Goal: Task Accomplishment & Management: Use online tool/utility

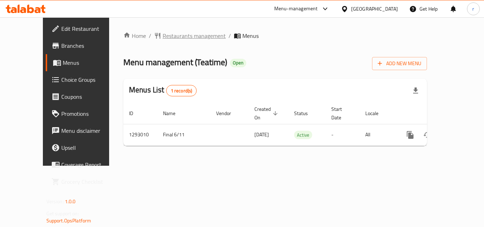
click at [163, 37] on span "Restaurants management" at bounding box center [194, 36] width 63 height 9
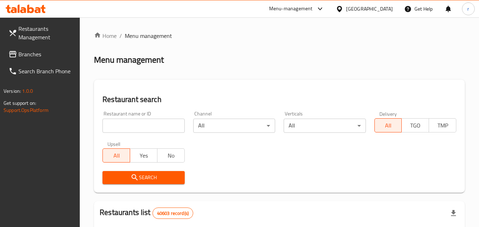
click at [156, 119] on input "search" at bounding box center [143, 126] width 82 height 14
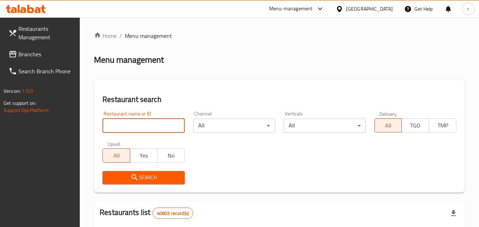
paste input "699330"
type input "699330"
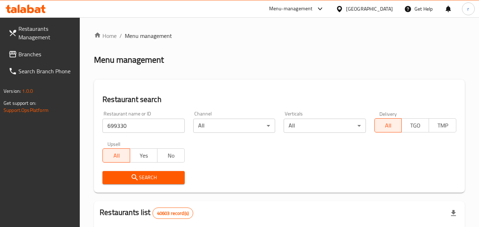
click at [133, 175] on icon "submit" at bounding box center [134, 177] width 6 height 6
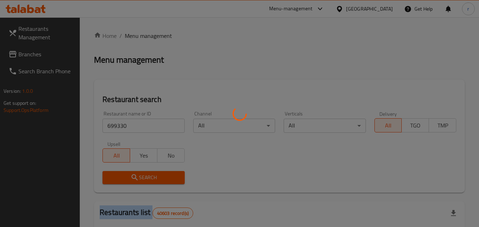
click at [133, 175] on div at bounding box center [239, 113] width 479 height 227
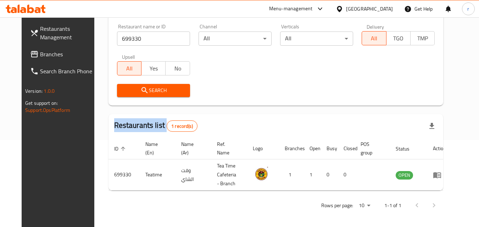
scroll to position [89, 0]
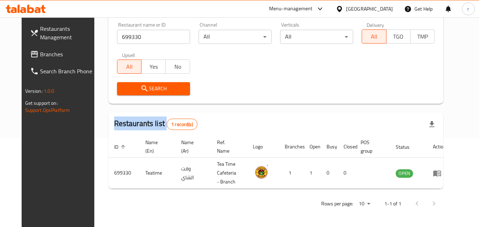
click at [46, 36] on span "Restaurants Management" at bounding box center [68, 32] width 56 height 17
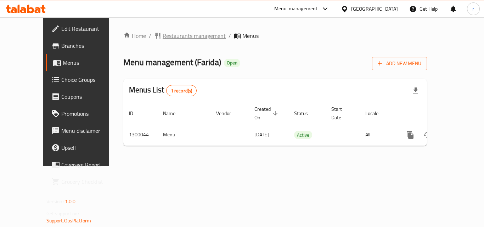
click at [163, 37] on span "Restaurants management" at bounding box center [194, 36] width 63 height 9
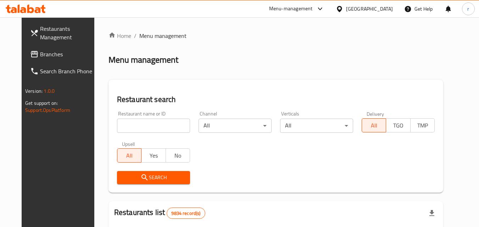
click at [162, 123] on div at bounding box center [239, 113] width 479 height 227
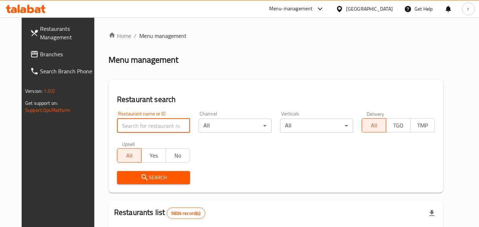
click at [162, 123] on input "search" at bounding box center [153, 126] width 73 height 14
paste input "701615"
type input "701615"
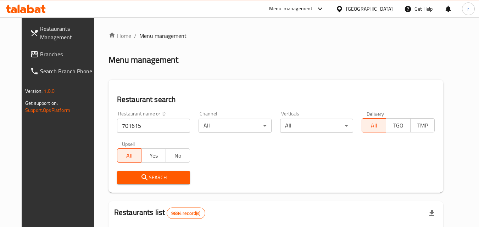
click at [127, 176] on span "Search" at bounding box center [154, 177] width 62 height 9
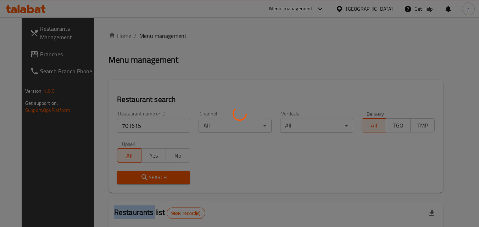
click at [127, 176] on div at bounding box center [239, 113] width 479 height 227
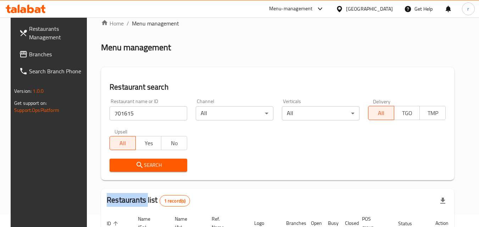
scroll to position [12, 0]
click at [385, 7] on div "Kuwait" at bounding box center [369, 9] width 47 height 8
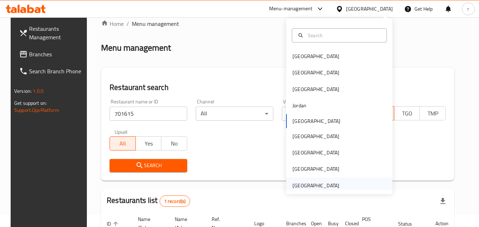
click at [324, 182] on div "[GEOGRAPHIC_DATA]" at bounding box center [315, 186] width 47 height 8
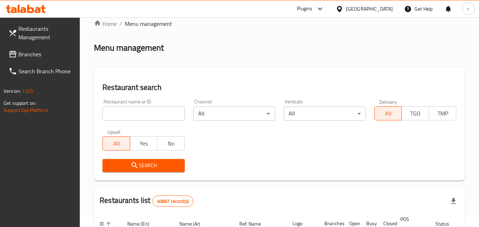
click at [30, 61] on link "Branches" at bounding box center [41, 54] width 77 height 17
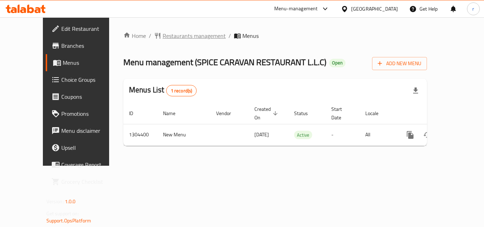
click at [174, 35] on span "Restaurants management" at bounding box center [194, 36] width 63 height 9
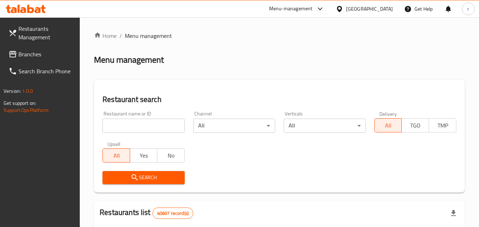
click at [169, 121] on input "search" at bounding box center [143, 126] width 82 height 14
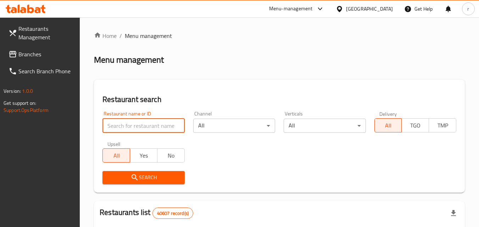
paste input "703218"
type input "703218"
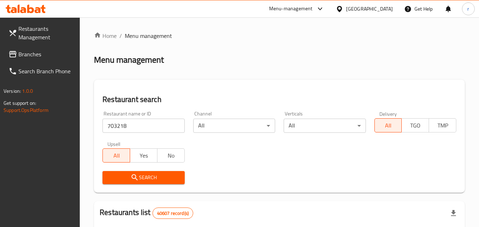
click at [113, 178] on span "Search" at bounding box center [143, 177] width 71 height 9
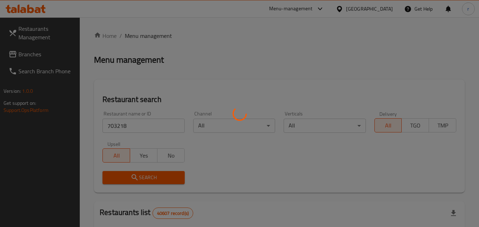
click at [113, 178] on div at bounding box center [239, 113] width 479 height 227
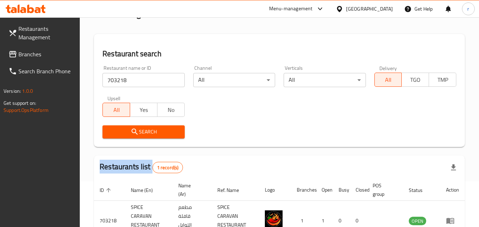
scroll to position [98, 0]
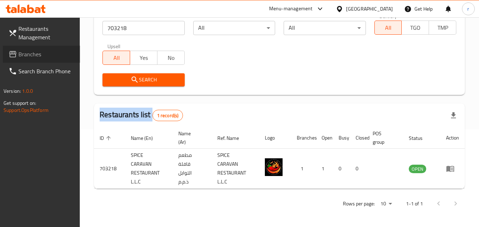
click at [33, 56] on span "Branches" at bounding box center [46, 54] width 56 height 9
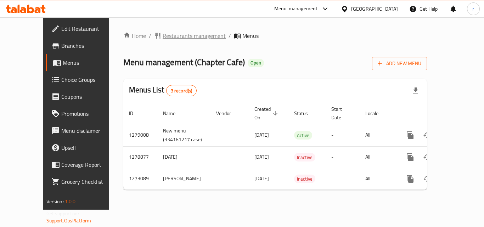
click at [163, 37] on span "Restaurants management" at bounding box center [194, 36] width 63 height 9
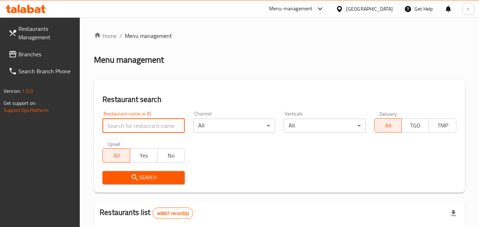
click at [151, 125] on input "search" at bounding box center [143, 126] width 82 height 14
paste input "690589"
type input "690589"
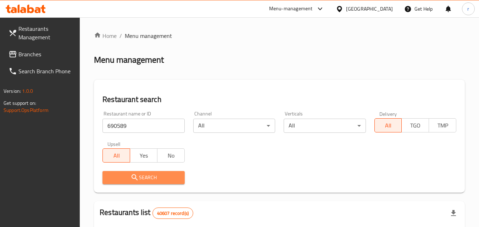
click at [127, 172] on button "Search" at bounding box center [143, 177] width 82 height 13
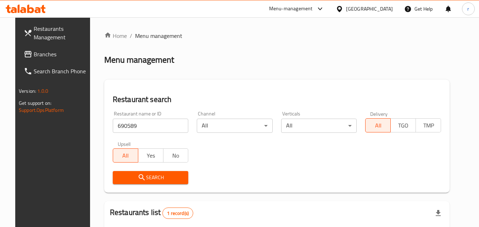
click at [34, 55] on span "Branches" at bounding box center [62, 54] width 56 height 9
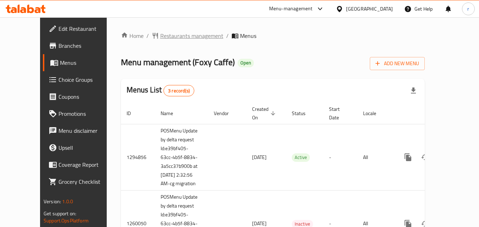
click at [168, 38] on span "Restaurants management" at bounding box center [191, 36] width 63 height 9
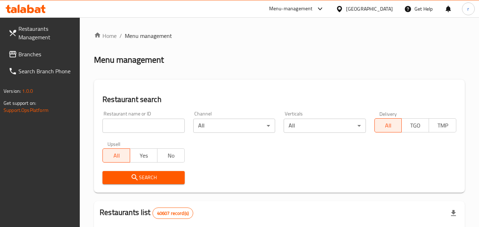
click at [162, 123] on input "search" at bounding box center [143, 126] width 82 height 14
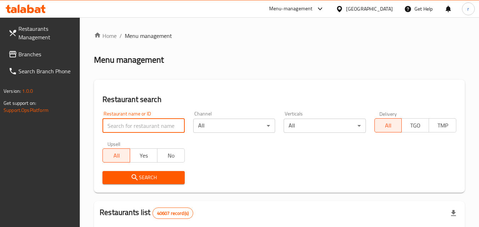
click at [162, 123] on input "search" at bounding box center [143, 126] width 82 height 14
paste input "20200"
type input "20200"
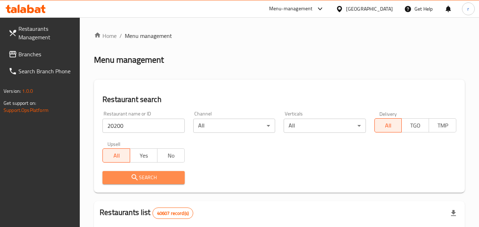
click at [126, 174] on span "Search" at bounding box center [143, 177] width 71 height 9
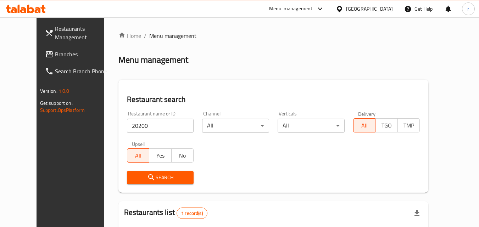
click at [55, 57] on span "Branches" at bounding box center [83, 54] width 56 height 9
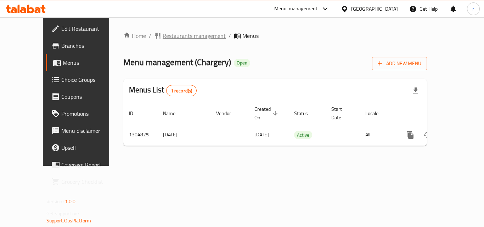
click at [180, 40] on span "Restaurants management" at bounding box center [194, 36] width 63 height 9
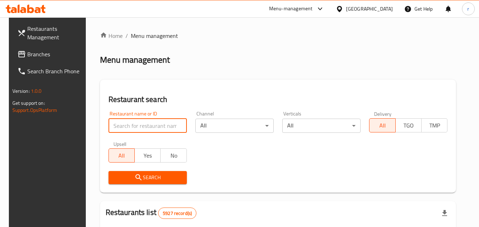
click at [153, 125] on input "search" at bounding box center [147, 126] width 78 height 14
paste input "692727"
type input "692727"
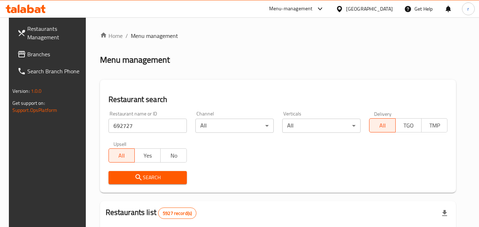
click at [123, 174] on span "Search" at bounding box center [147, 177] width 67 height 9
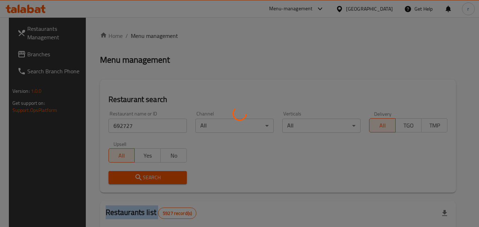
click at [123, 174] on div at bounding box center [239, 113] width 479 height 227
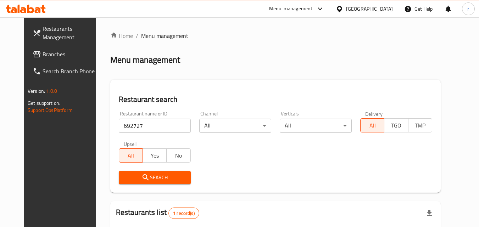
click at [385, 7] on div "Bahrain" at bounding box center [369, 9] width 47 height 8
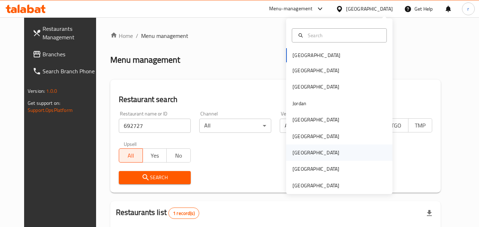
click at [307, 148] on div "Qatar" at bounding box center [339, 153] width 106 height 16
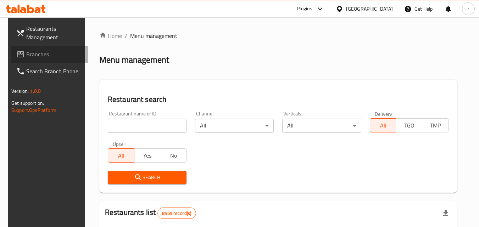
click at [33, 56] on span "Branches" at bounding box center [54, 54] width 56 height 9
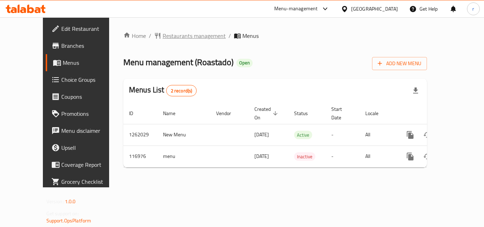
click at [173, 37] on span "Restaurants management" at bounding box center [194, 36] width 63 height 9
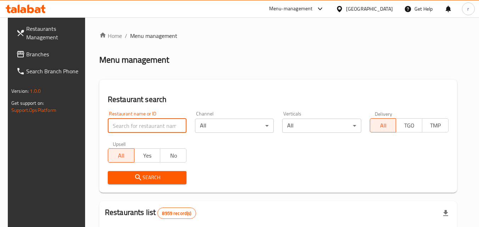
click at [162, 124] on input "search" at bounding box center [147, 126] width 79 height 14
paste input "606004"
type input "606004"
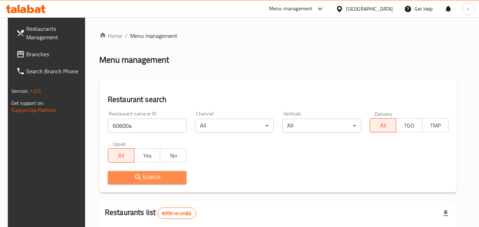
click at [131, 172] on button "Search" at bounding box center [147, 177] width 79 height 13
click at [131, 172] on div at bounding box center [239, 113] width 479 height 227
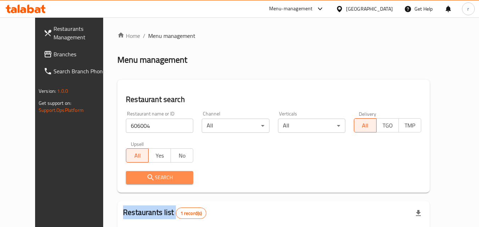
click at [146, 176] on icon "submit" at bounding box center [150, 177] width 9 height 9
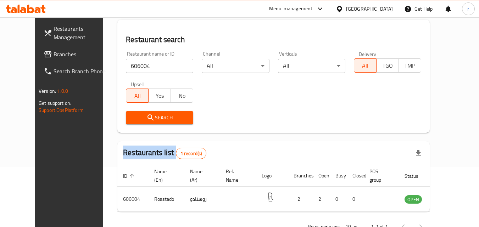
scroll to position [47, 0]
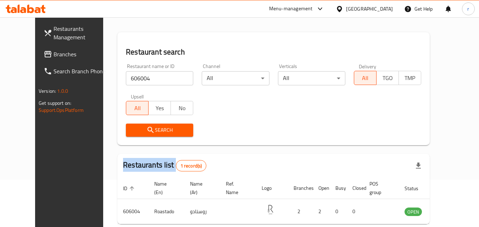
click at [54, 33] on span "Restaurants Management" at bounding box center [82, 32] width 56 height 17
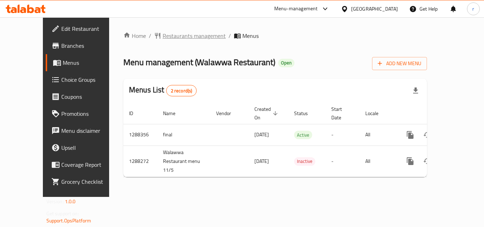
click at [172, 39] on span "Restaurants management" at bounding box center [194, 36] width 63 height 9
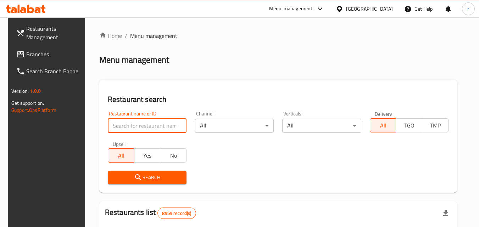
click at [149, 125] on input "search" at bounding box center [147, 126] width 79 height 14
paste input "696773"
type input "696773"
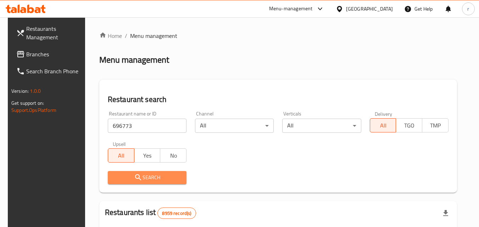
click at [144, 179] on span "Search" at bounding box center [146, 177] width 67 height 9
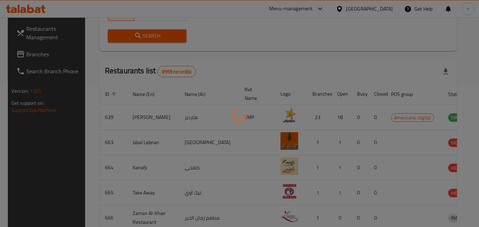
scroll to position [83, 0]
